Goal: Information Seeking & Learning: Compare options

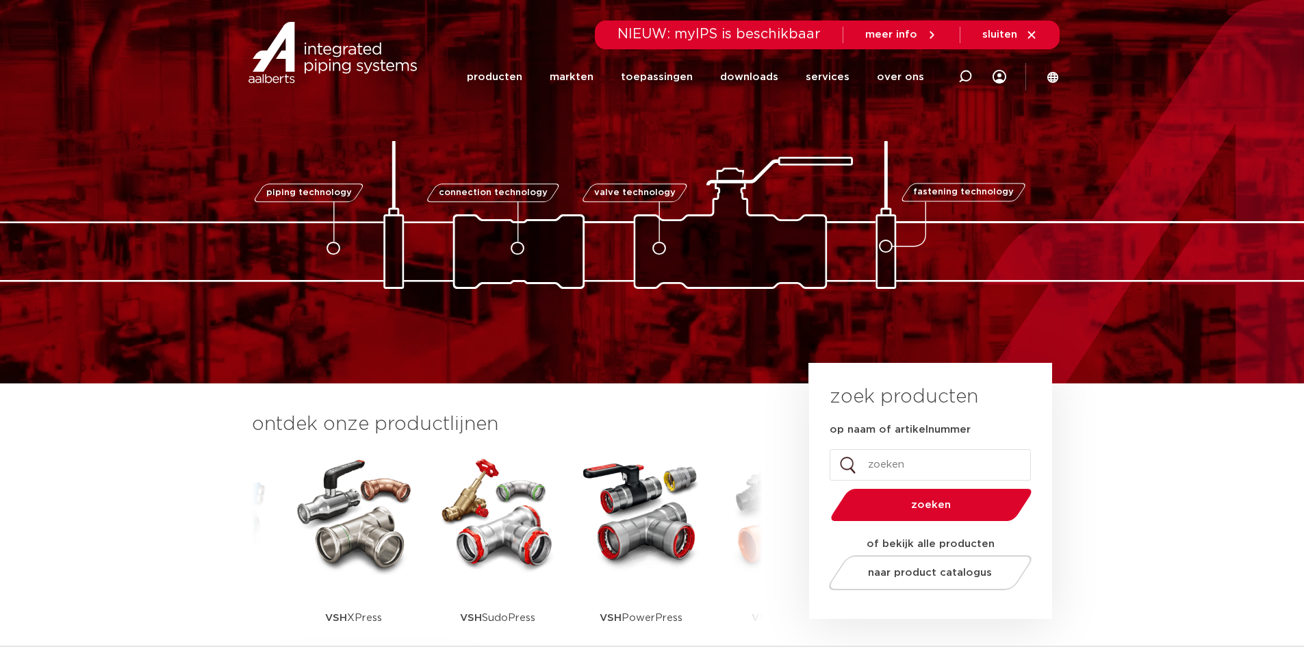
click at [342, 532] on img at bounding box center [353, 513] width 123 height 123
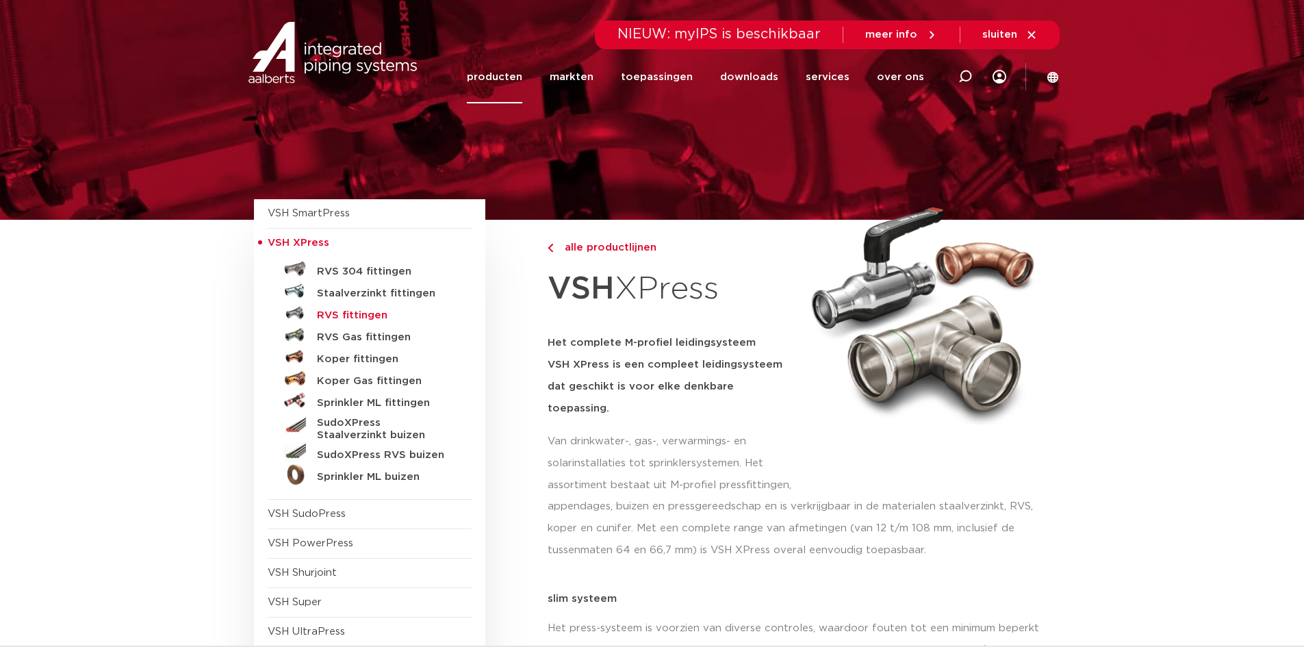
click at [361, 314] on h5 "RVS fittingen" at bounding box center [384, 315] width 135 height 12
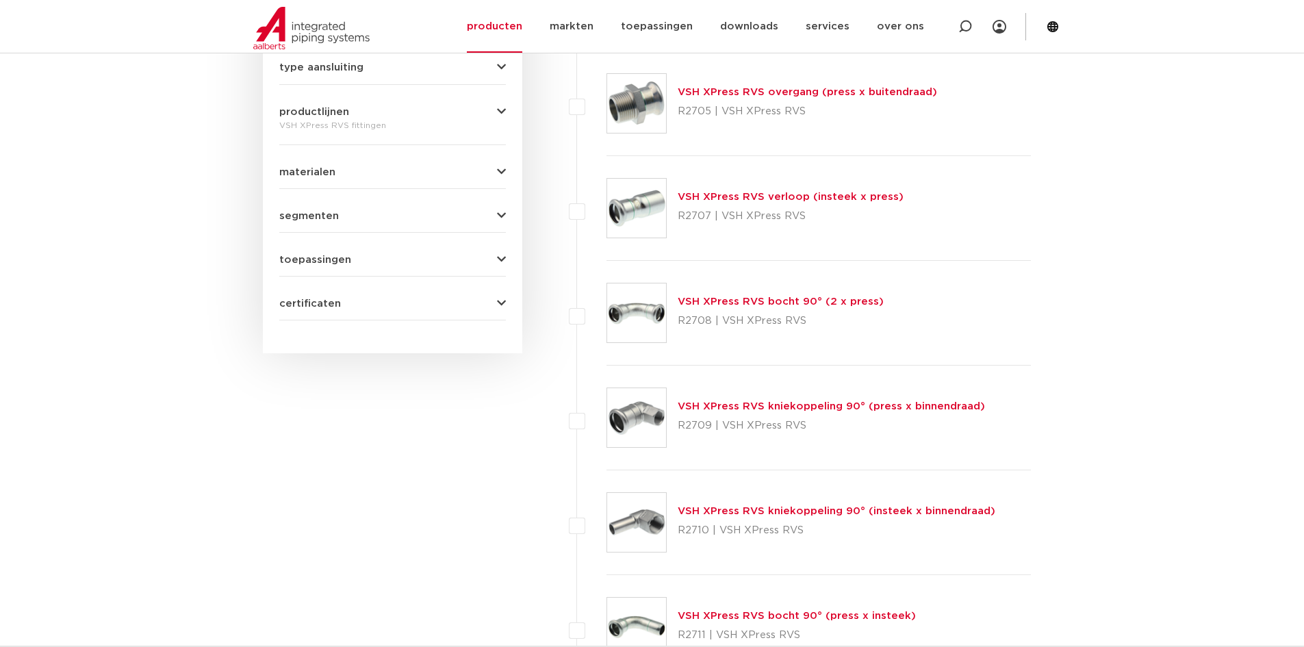
scroll to position [580, 0]
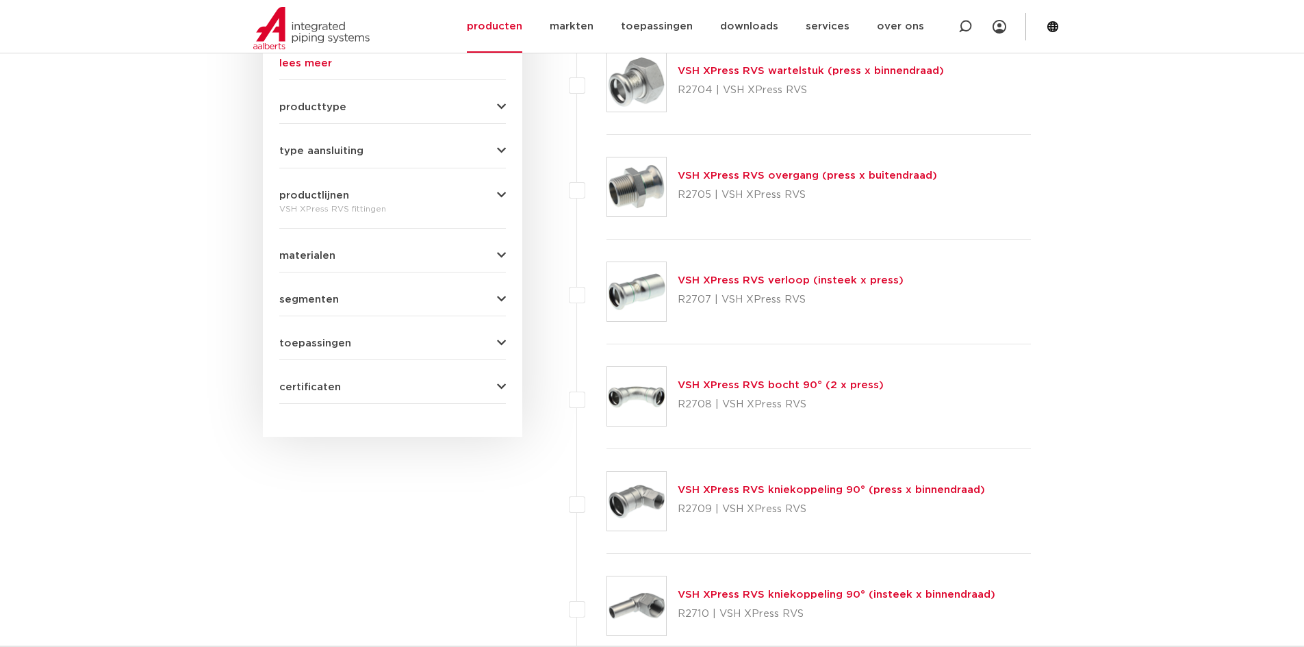
click at [775, 387] on link "VSH XPress RVS bocht 90° (2 x press)" at bounding box center [780, 385] width 206 height 10
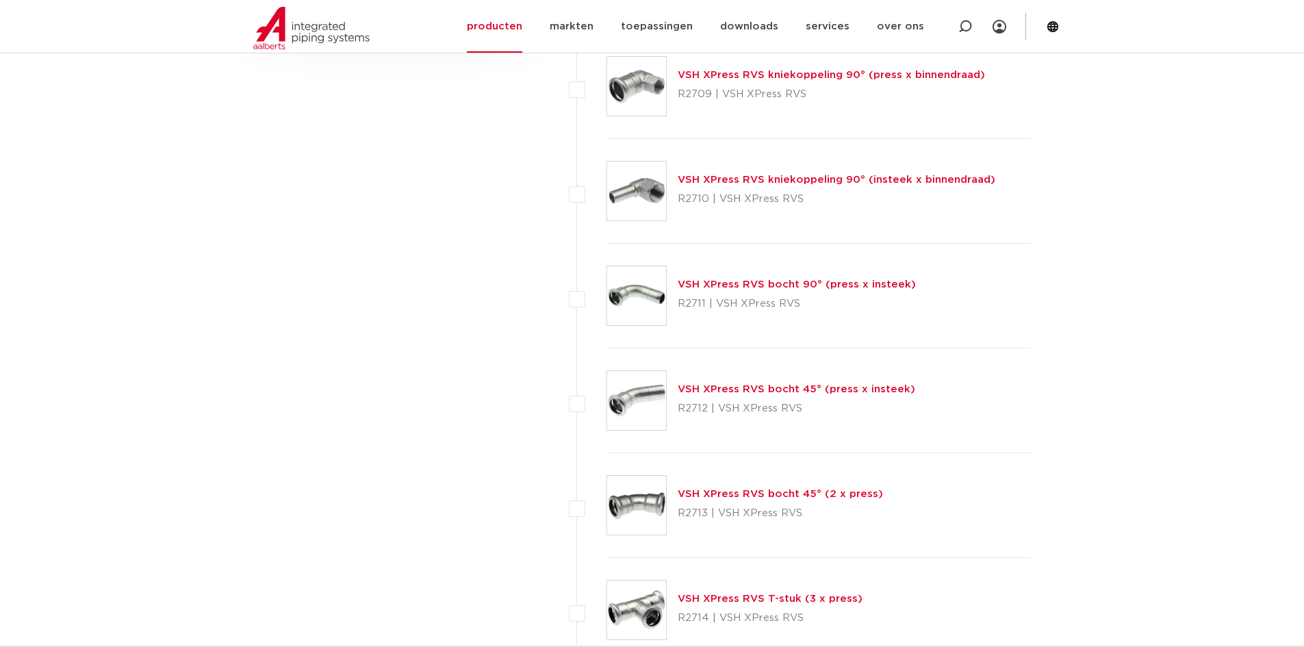
scroll to position [1196, 0]
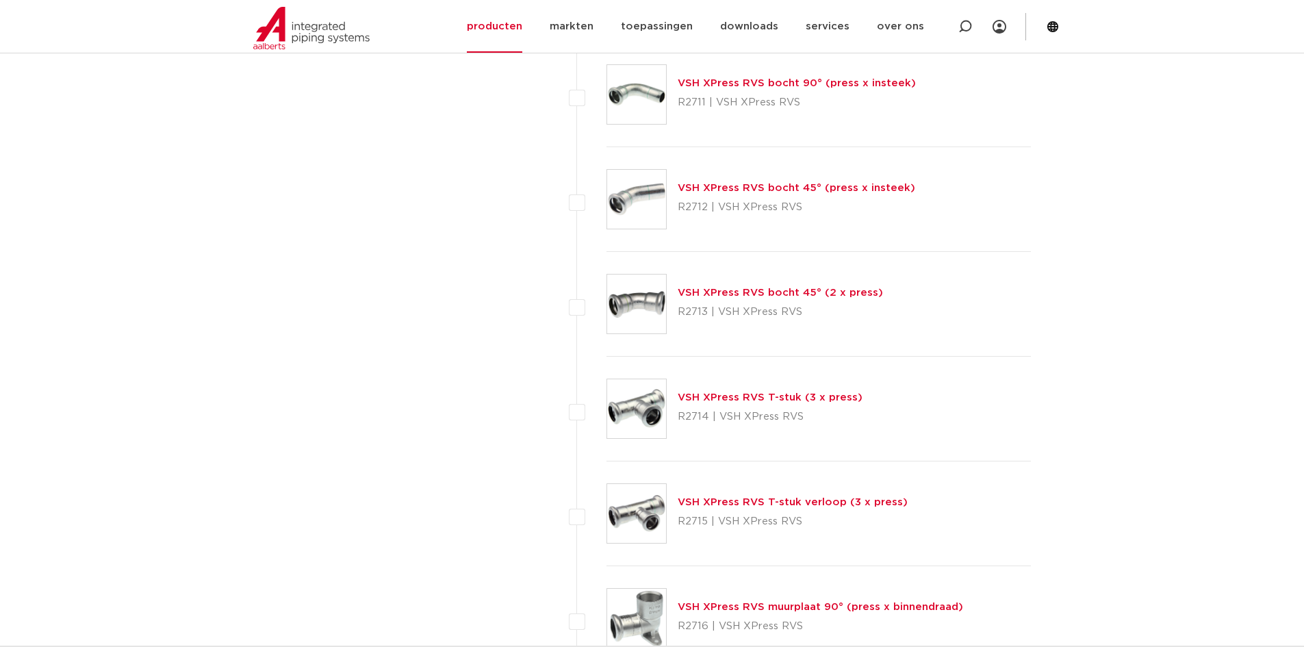
click at [787, 398] on link "VSH XPress RVS T-stuk (3 x press)" at bounding box center [769, 397] width 185 height 10
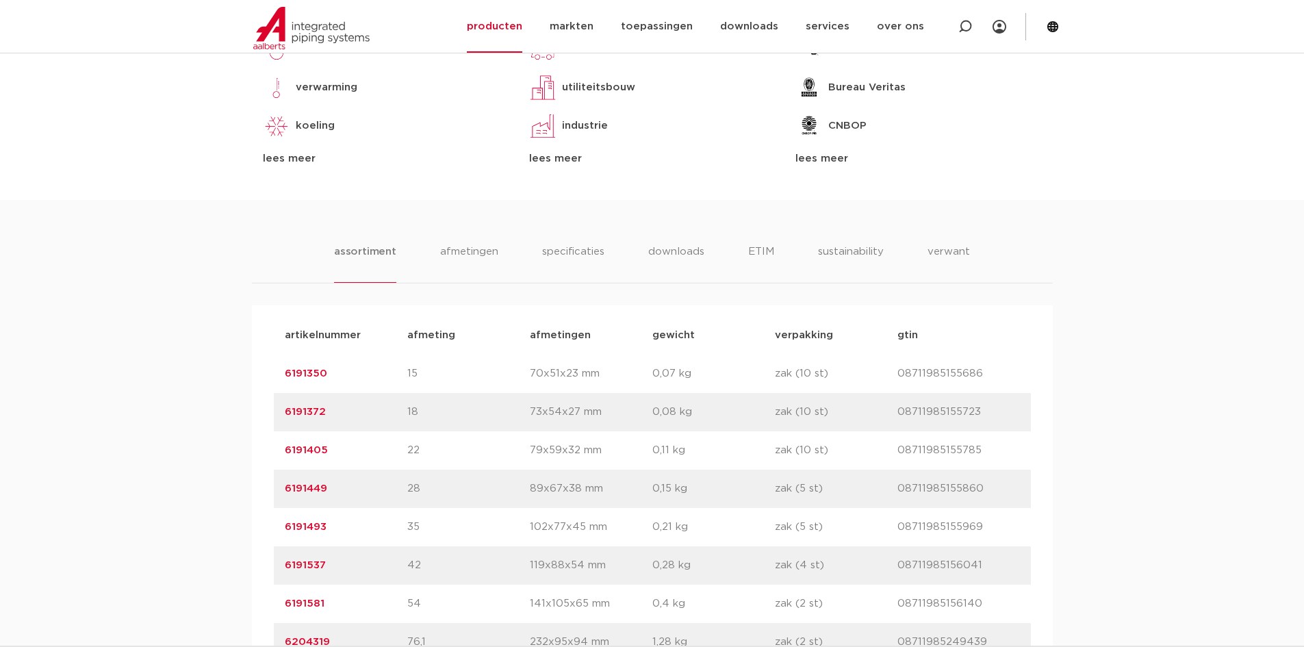
scroll to position [684, 0]
